Goal: Communication & Community: Answer question/provide support

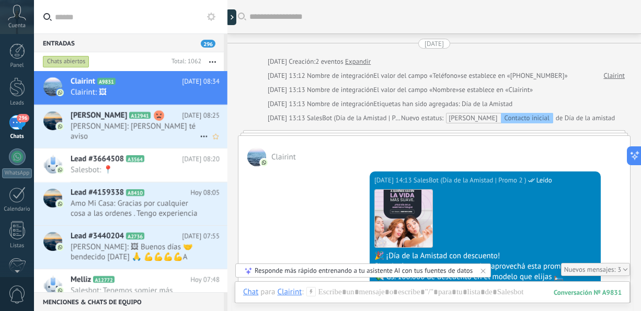
scroll to position [1660, 0]
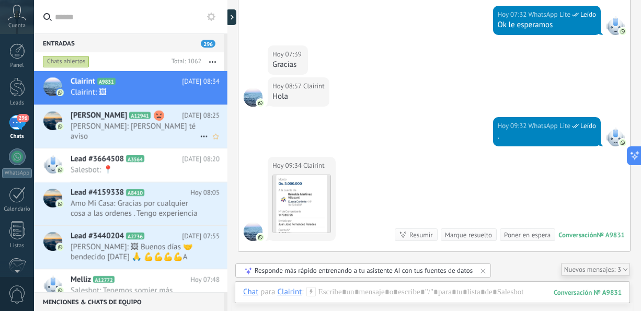
click at [165, 130] on span "[PERSON_NAME]: [PERSON_NAME] té aviso" at bounding box center [135, 131] width 129 height 20
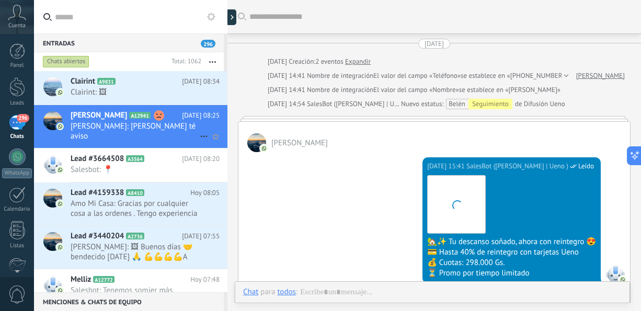
scroll to position [974, 0]
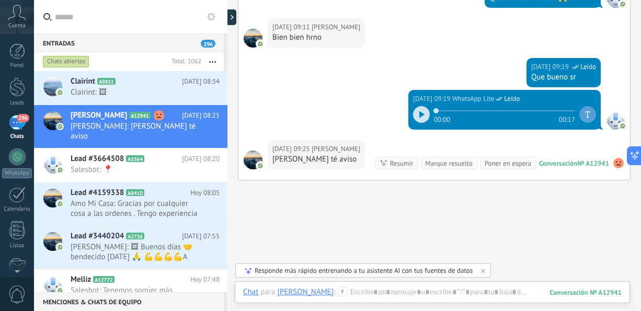
click at [414, 114] on div at bounding box center [421, 114] width 17 height 17
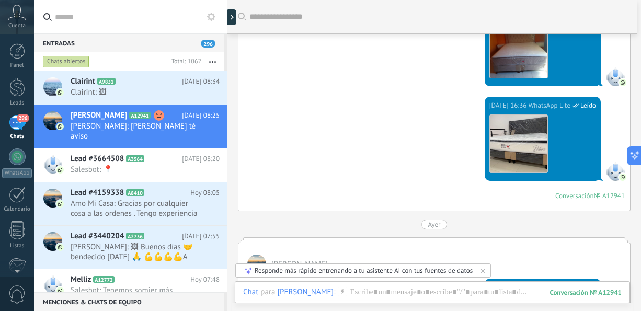
scroll to position [430, 0]
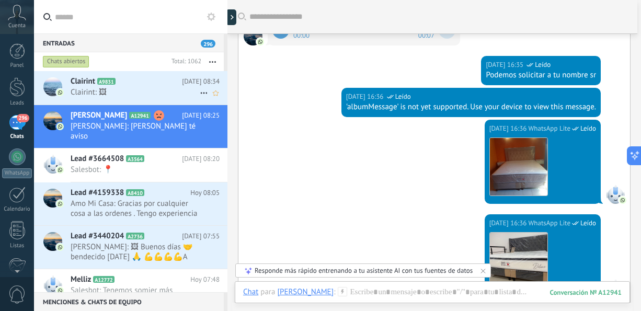
click at [96, 97] on div "Clairint A9831 [DATE] 08:34 Clairint: 🖼" at bounding box center [149, 87] width 157 height 33
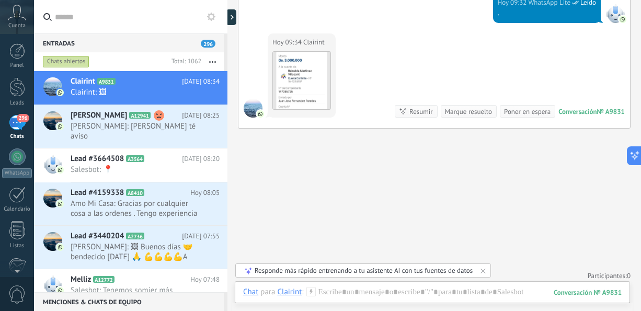
scroll to position [1053, 0]
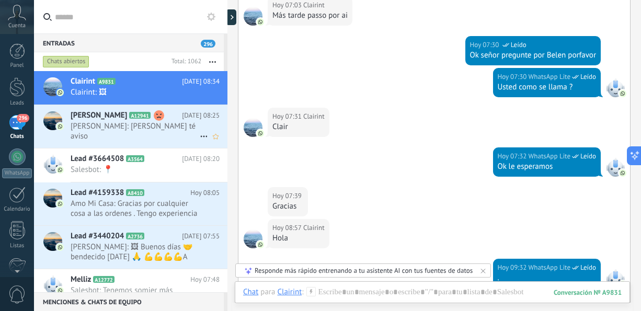
click at [174, 130] on span "[PERSON_NAME]: [PERSON_NAME] té aviso" at bounding box center [135, 131] width 129 height 20
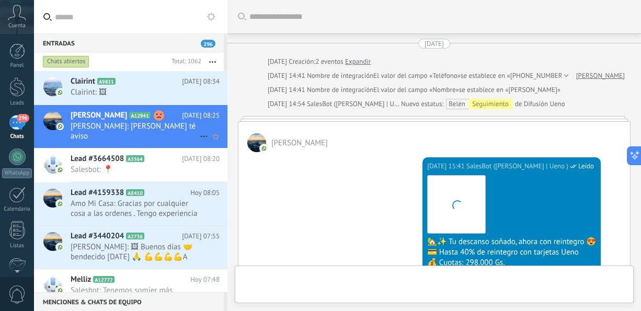
scroll to position [1022, 0]
